Goal: Task Accomplishment & Management: Use online tool/utility

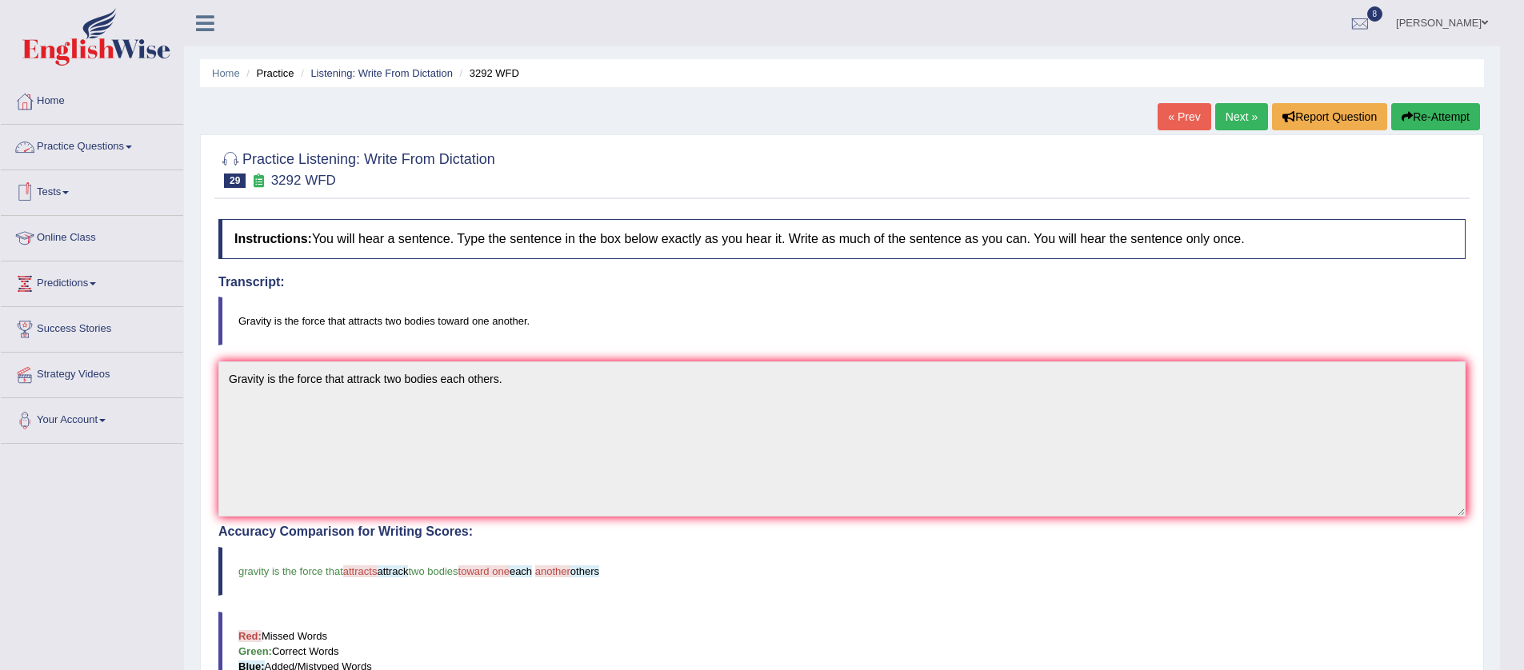
click at [138, 142] on link "Practice Questions" at bounding box center [92, 145] width 182 height 40
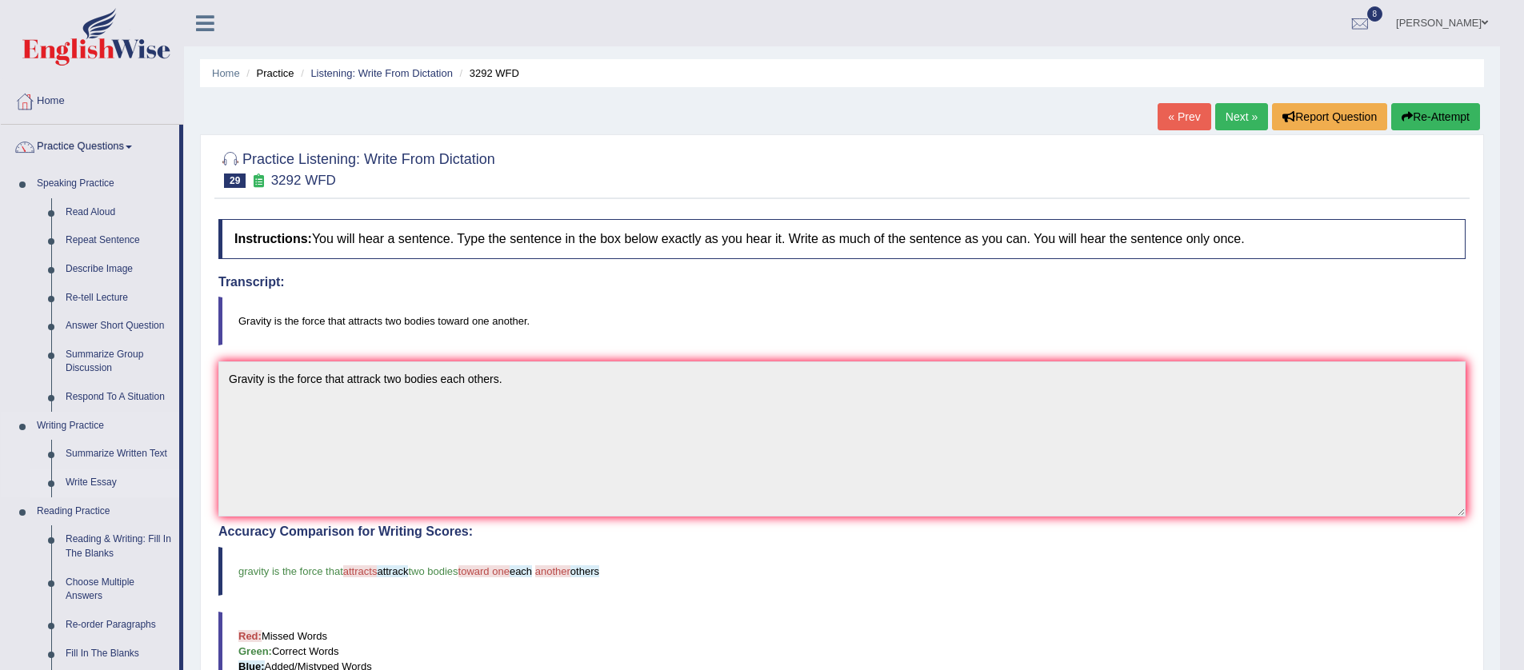
click at [94, 479] on link "Write Essay" at bounding box center [118, 483] width 121 height 29
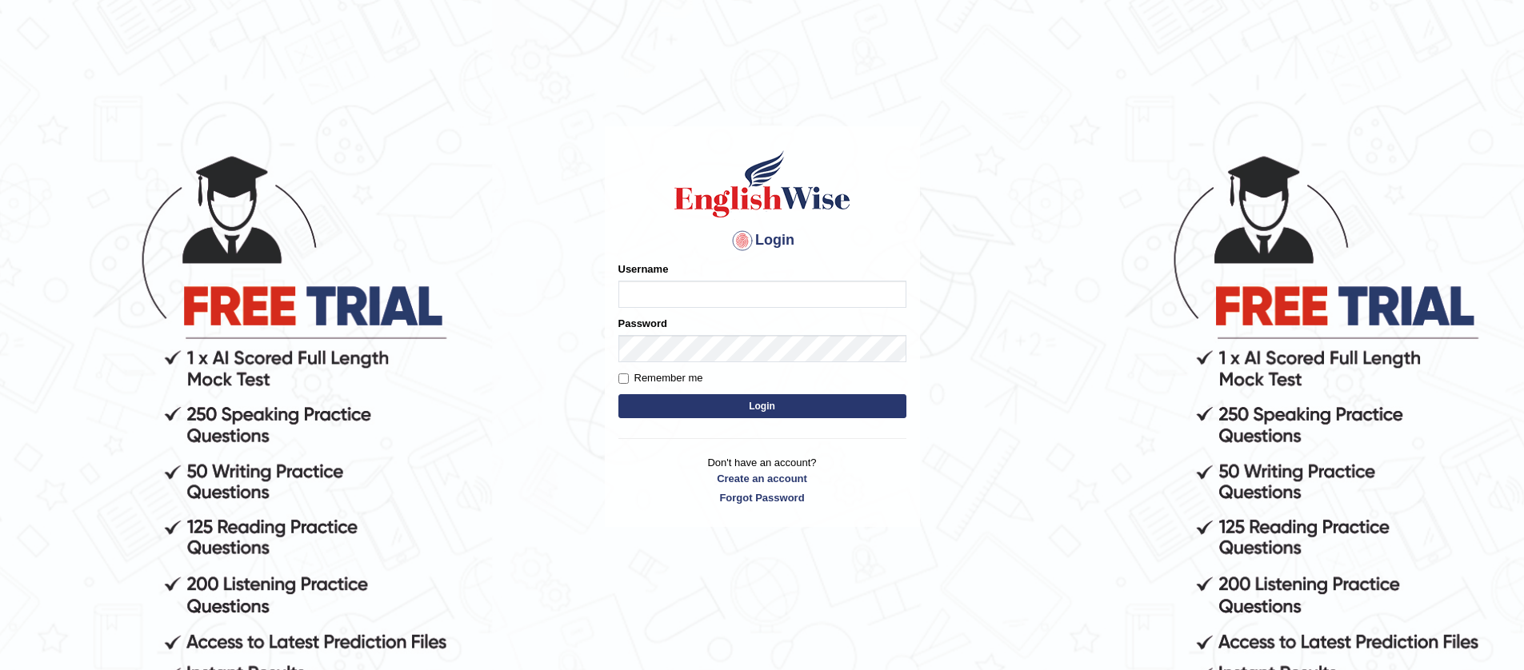
type input "jiwan_parramatta"
click at [618, 394] on button "Login" at bounding box center [762, 406] width 288 height 24
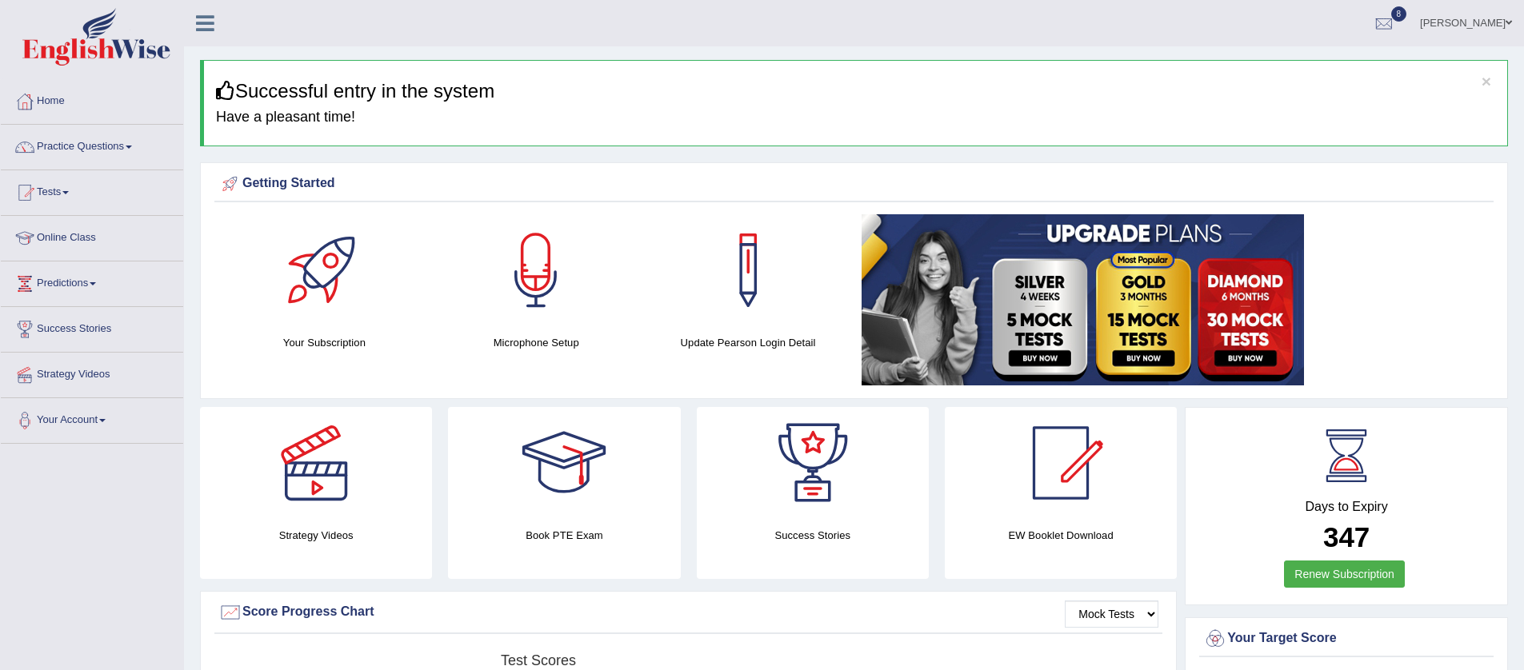
click at [132, 146] on span at bounding box center [129, 147] width 6 height 3
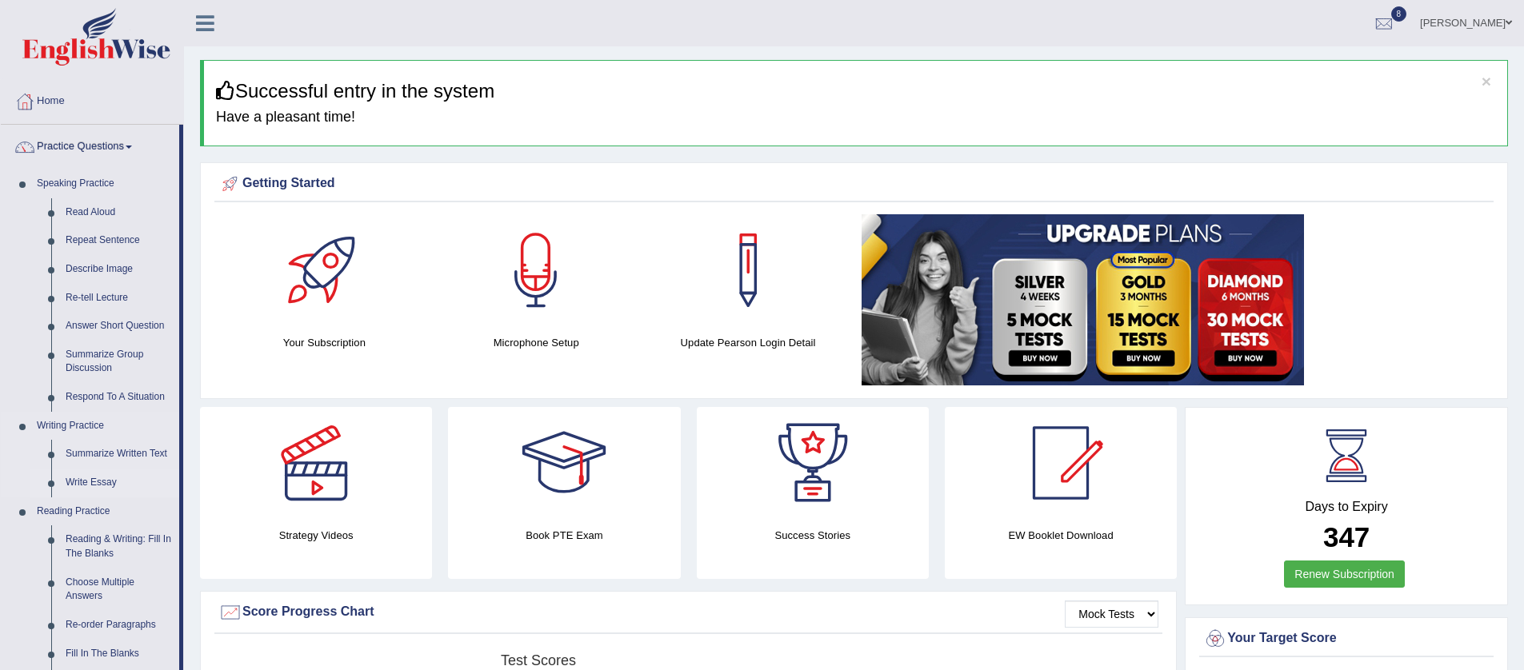
click at [100, 475] on link "Write Essay" at bounding box center [118, 483] width 121 height 29
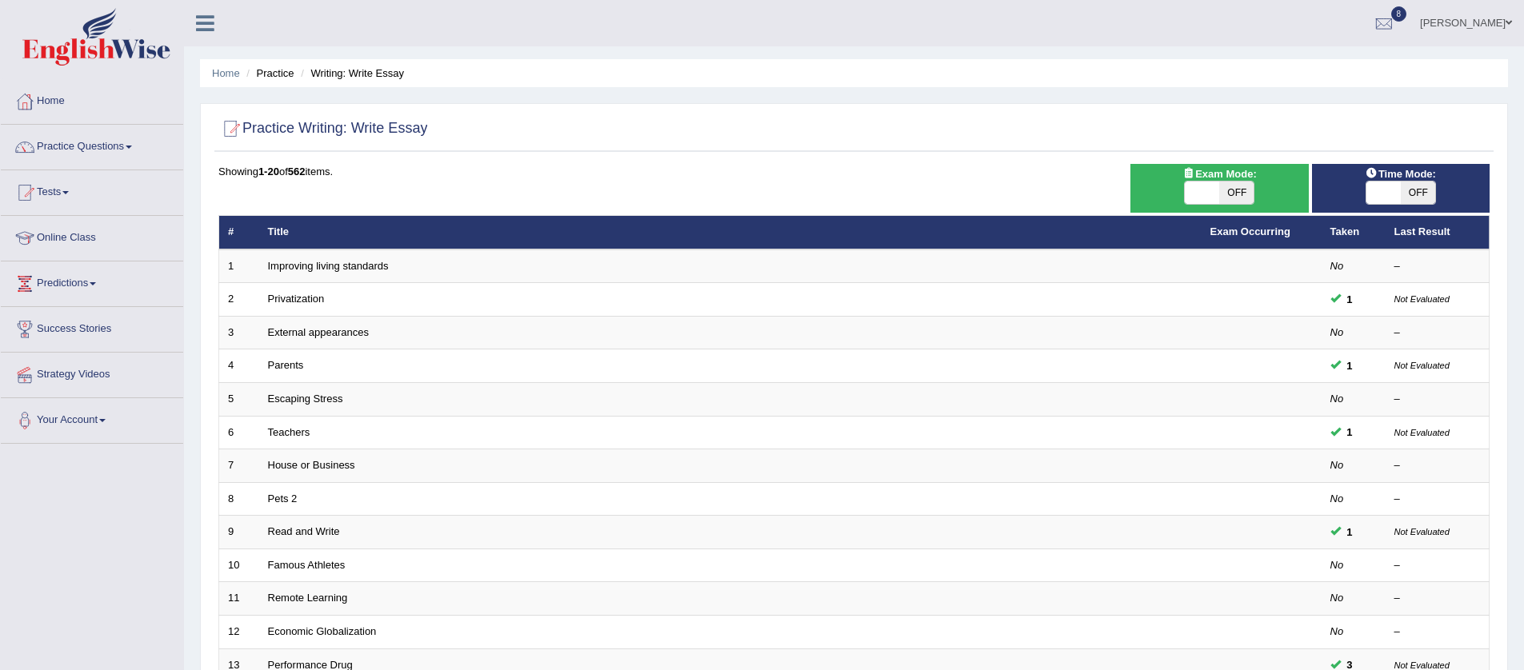
scroll to position [389, 0]
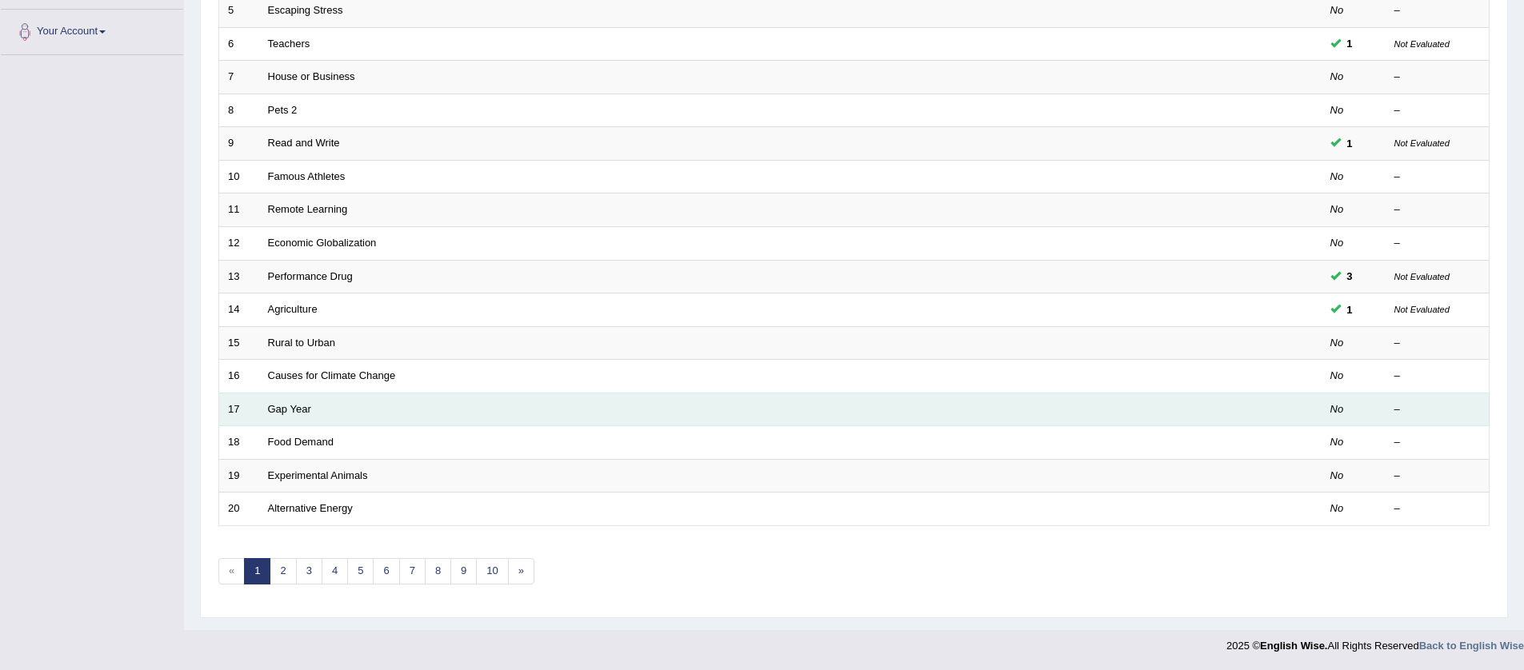
click at [314, 412] on td "Gap Year" at bounding box center [730, 410] width 942 height 34
click at [290, 413] on link "Gap Year" at bounding box center [289, 409] width 43 height 12
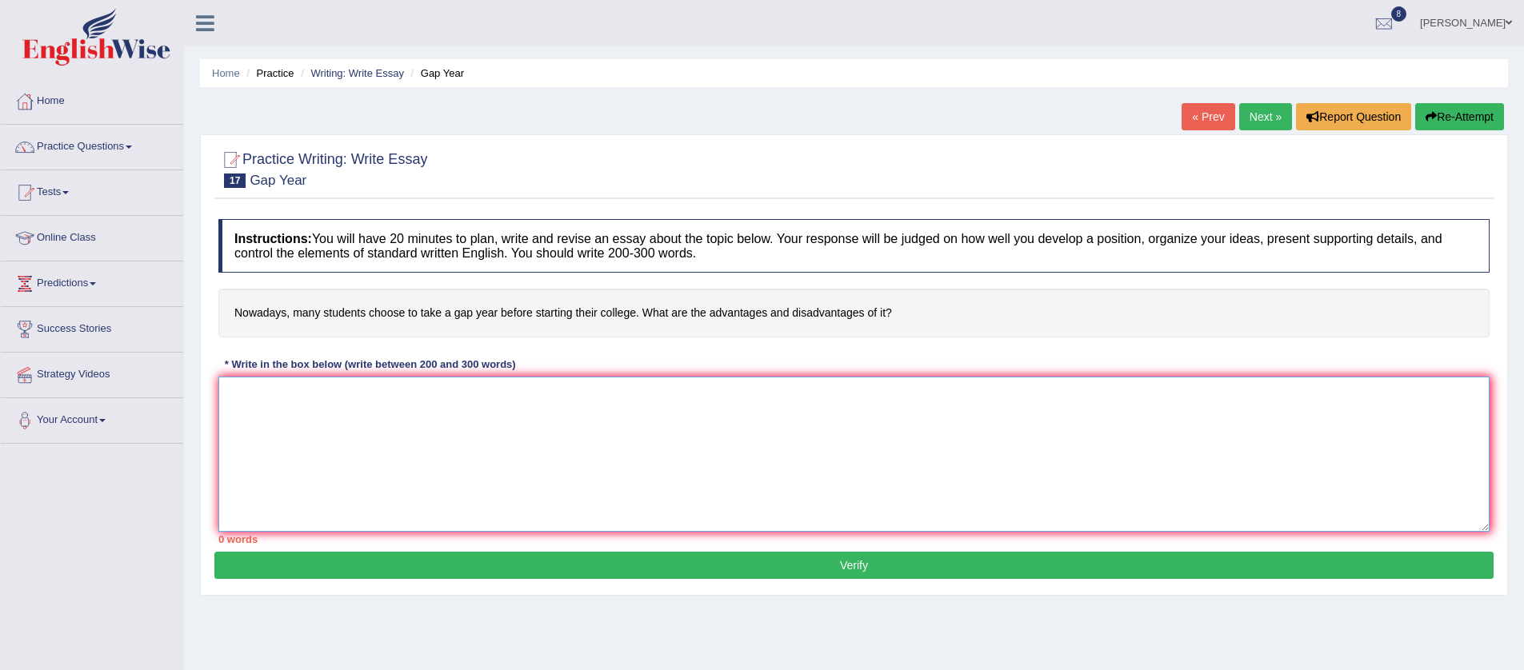
click at [370, 403] on textarea at bounding box center [853, 454] width 1271 height 155
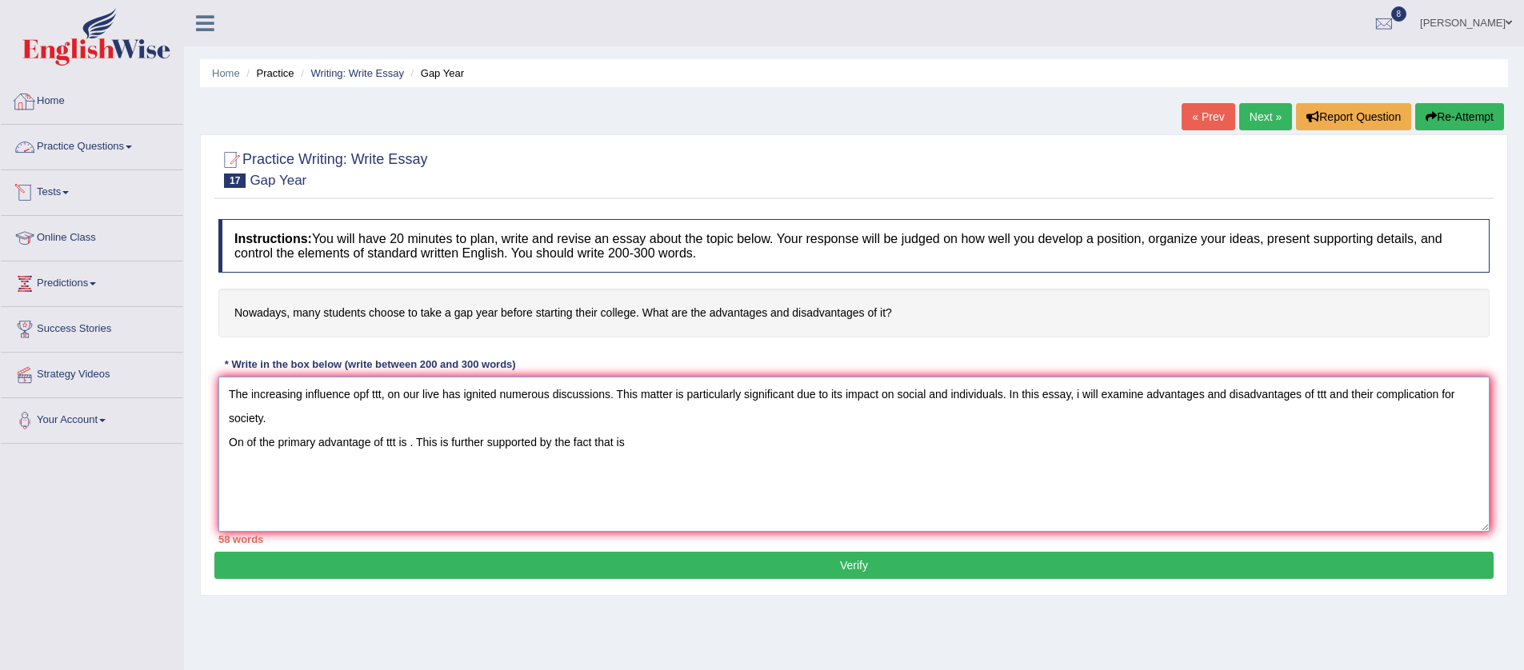
type textarea "The increasing influence opf ttt, on our live has ignited numerous discussions.…"
click at [48, 102] on link "Home" at bounding box center [92, 99] width 182 height 40
